Goal: Task Accomplishment & Management: Manage account settings

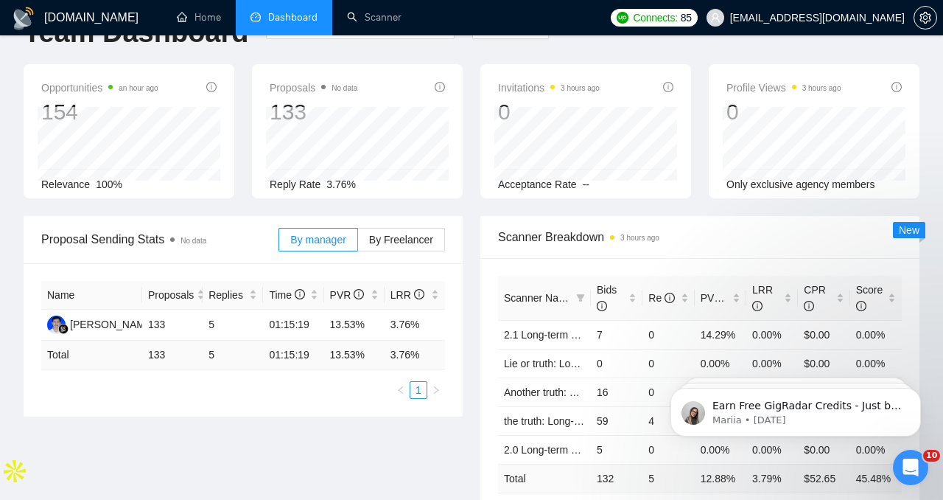
scroll to position [40, 0]
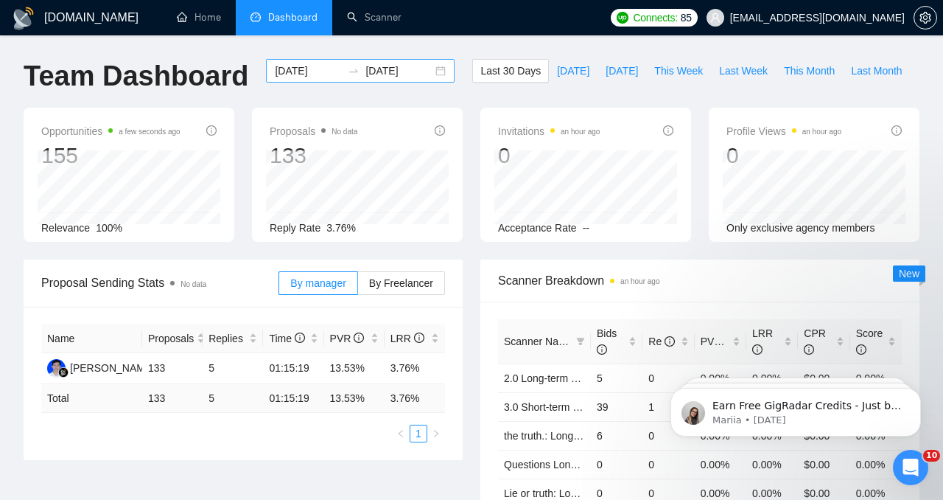
click at [432, 70] on div "[DATE] [DATE]" at bounding box center [360, 71] width 189 height 24
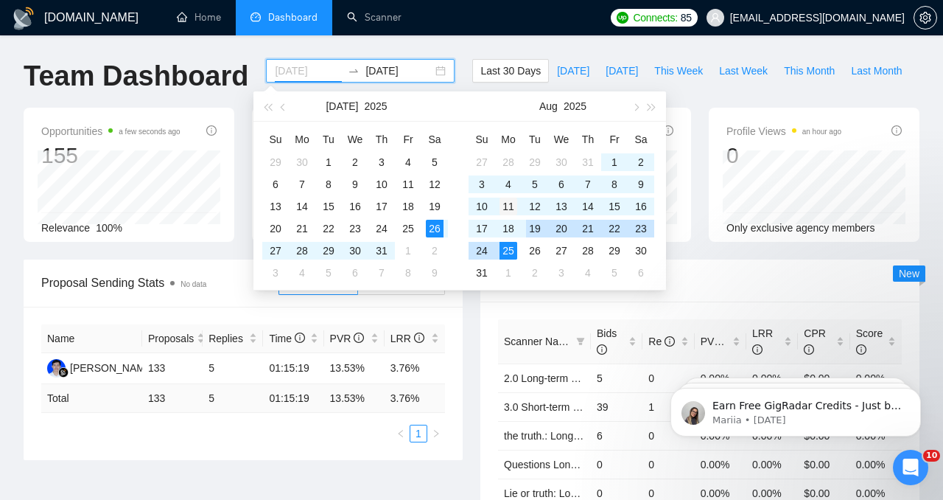
type input "[DATE]"
click at [514, 211] on div "11" at bounding box center [509, 207] width 18 height 18
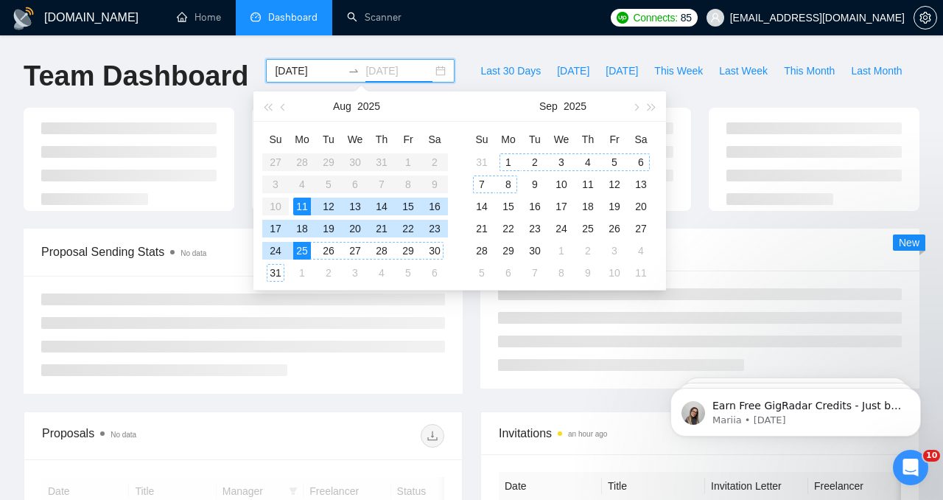
type input "[DATE]"
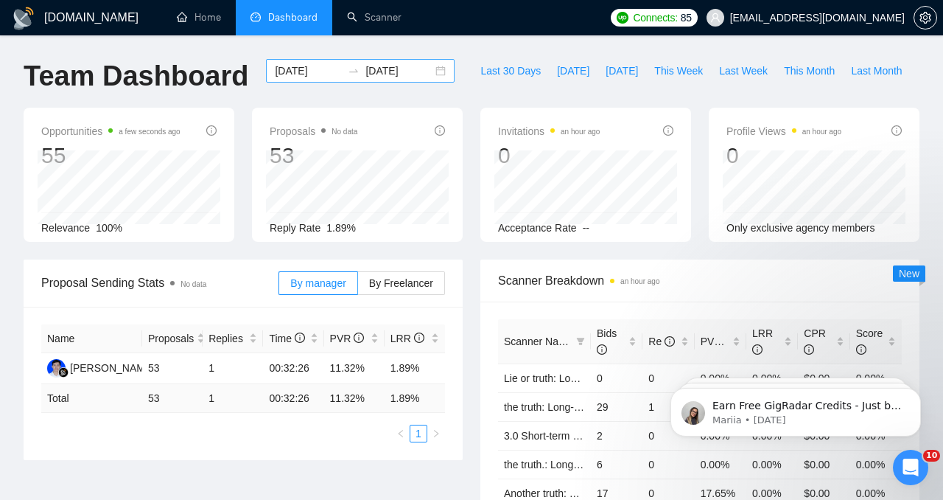
click at [433, 69] on div "[DATE] [DATE]" at bounding box center [360, 71] width 189 height 24
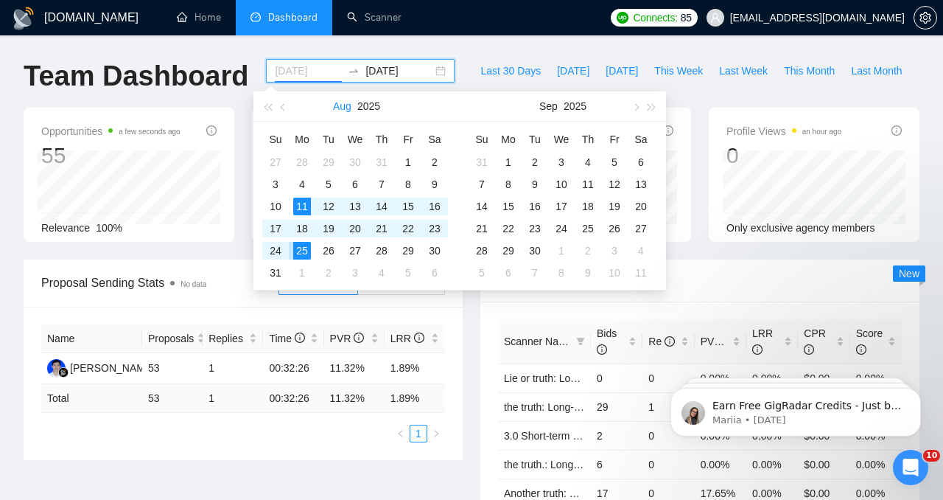
type input "[DATE]"
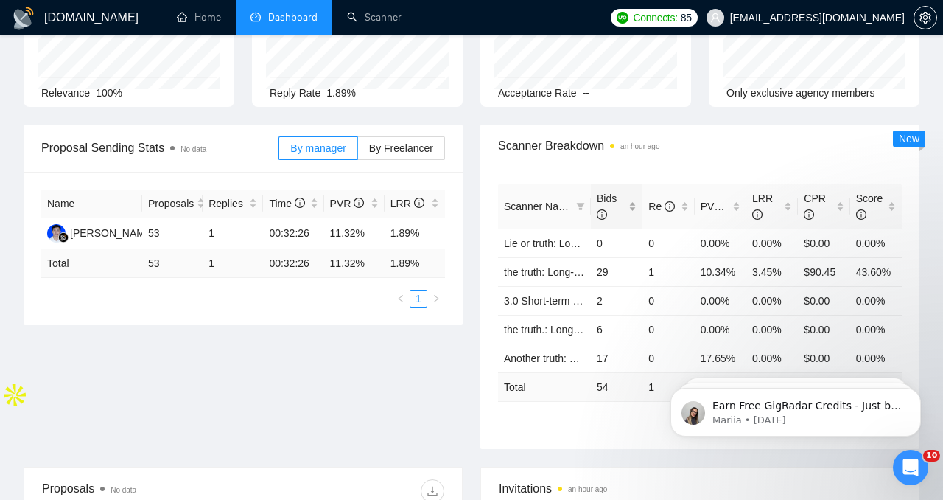
scroll to position [137, 0]
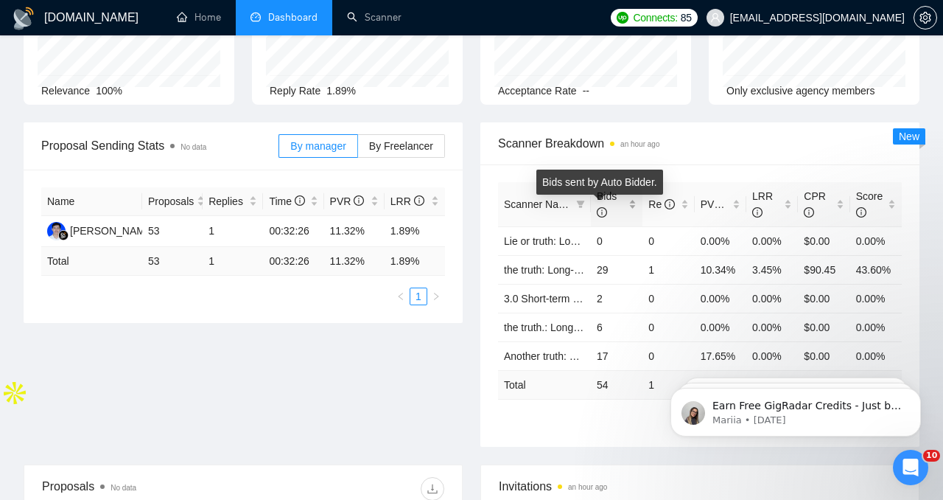
click at [602, 210] on icon "info-circle" at bounding box center [602, 212] width 10 height 10
click at [604, 212] on icon "info-circle" at bounding box center [602, 212] width 10 height 10
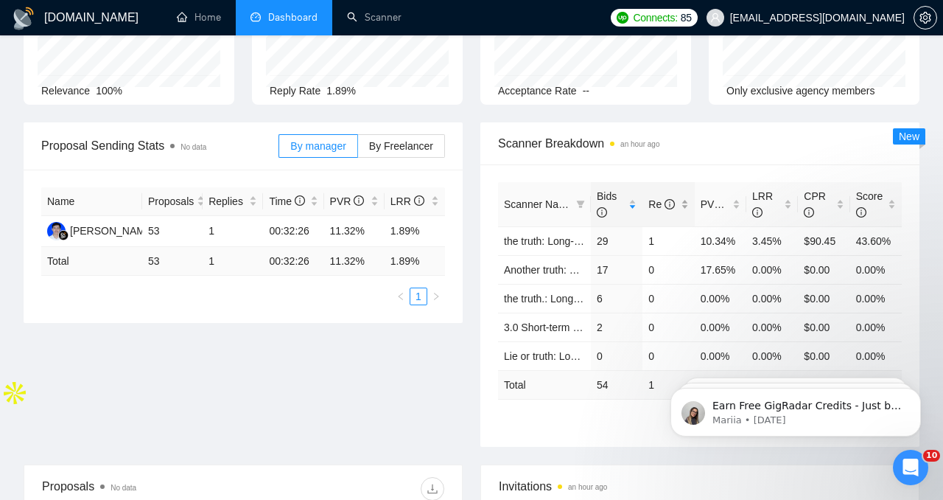
click at [674, 205] on span "Re" at bounding box center [663, 204] width 29 height 16
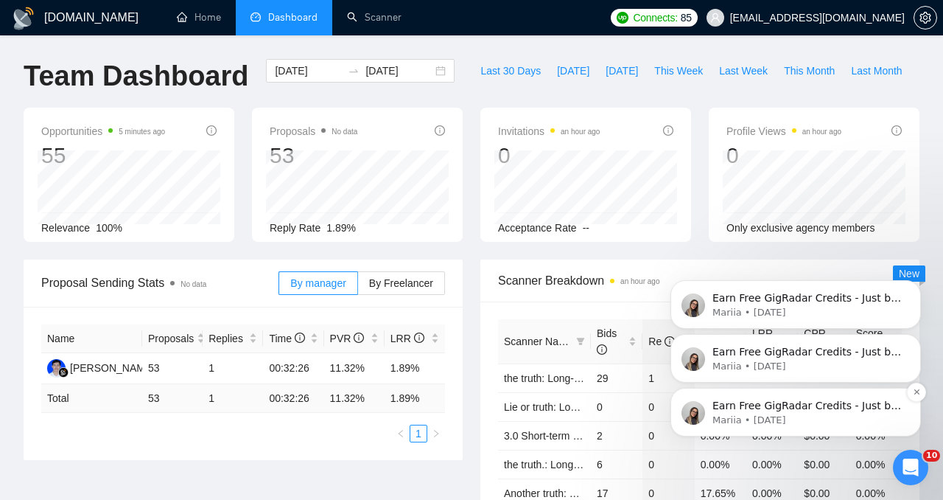
click at [782, 399] on p "Earn Free GigRadar Credits - Just by Sharing Your Story! 💬 Want more credits fo…" at bounding box center [808, 406] width 190 height 15
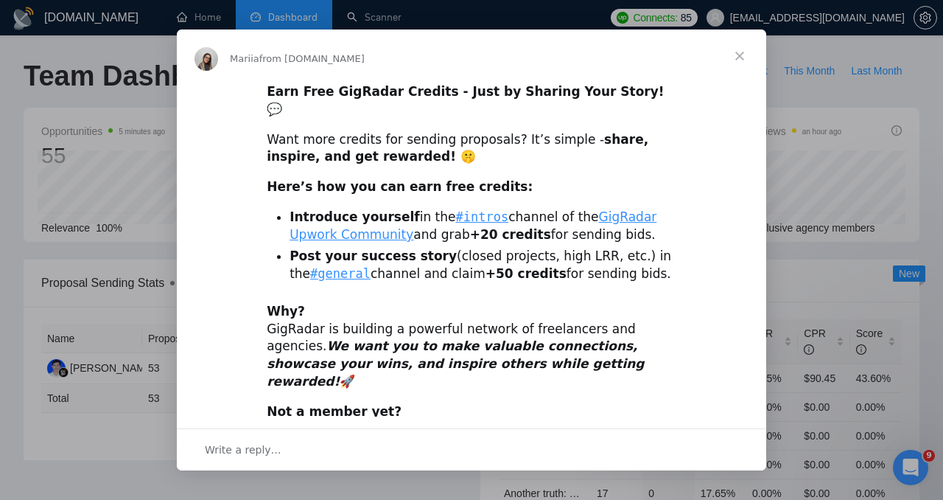
click at [752, 56] on span "Close" at bounding box center [739, 55] width 53 height 53
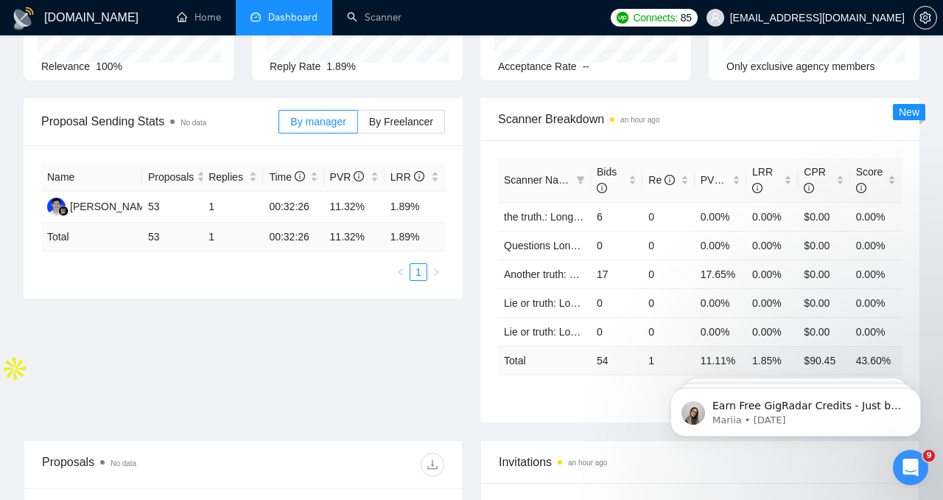
scroll to position [158, 0]
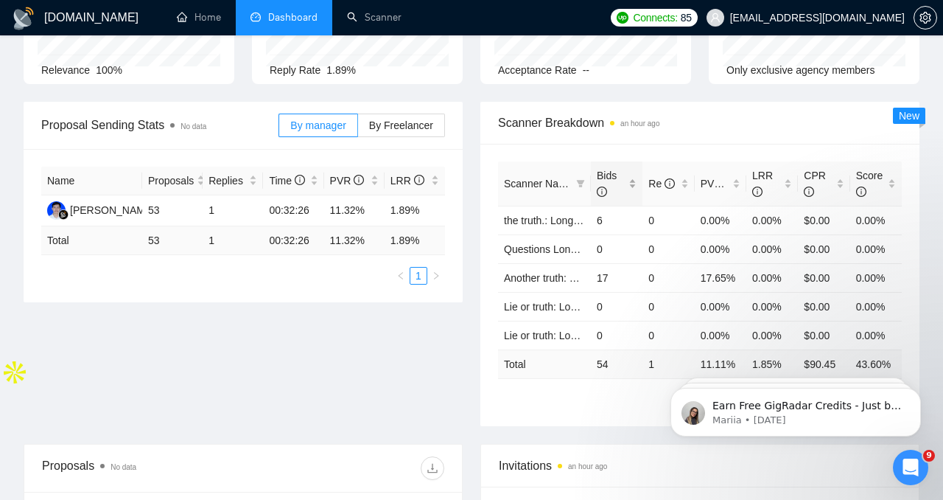
click at [600, 189] on icon "info-circle" at bounding box center [602, 191] width 10 height 10
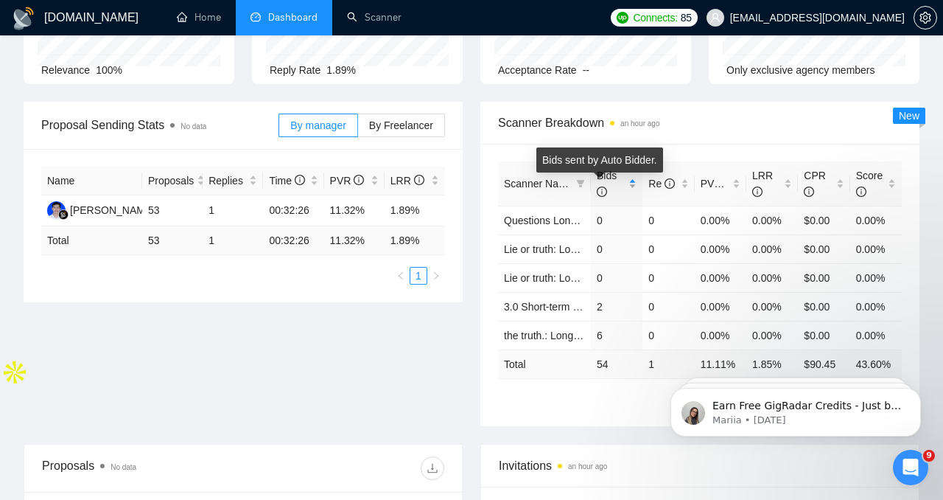
click at [600, 189] on icon "info-circle" at bounding box center [602, 191] width 10 height 10
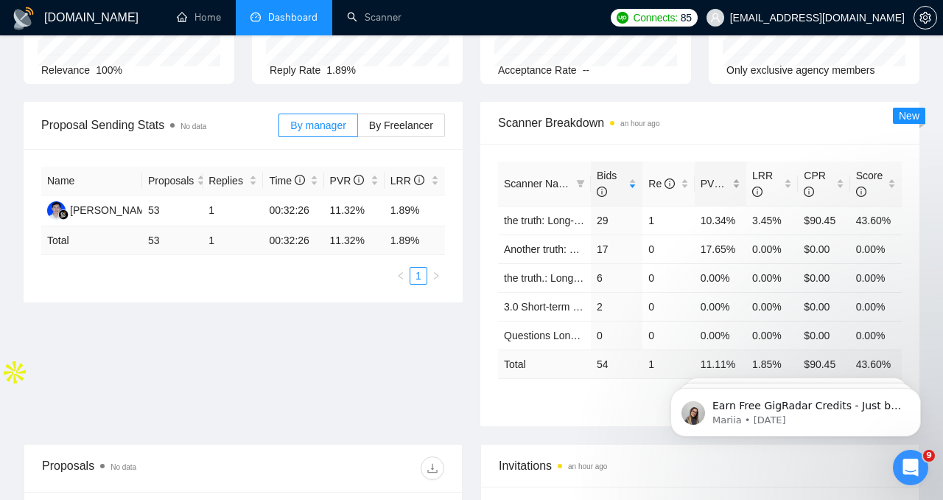
click at [709, 188] on span "PVR" at bounding box center [718, 184] width 35 height 12
click at [649, 189] on div "Re" at bounding box center [669, 183] width 40 height 16
click at [649, 192] on div "Re" at bounding box center [669, 183] width 40 height 16
